Goal: Check status: Check status

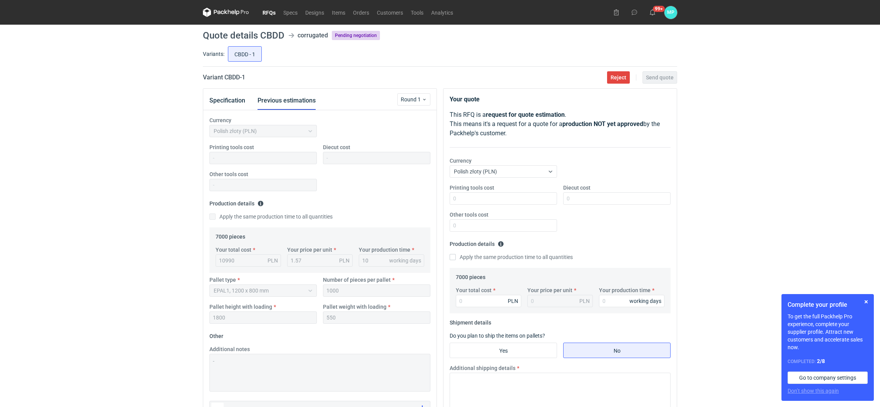
click at [269, 11] on link "RFQs" at bounding box center [269, 12] width 21 height 9
